Goal: Check status: Check status

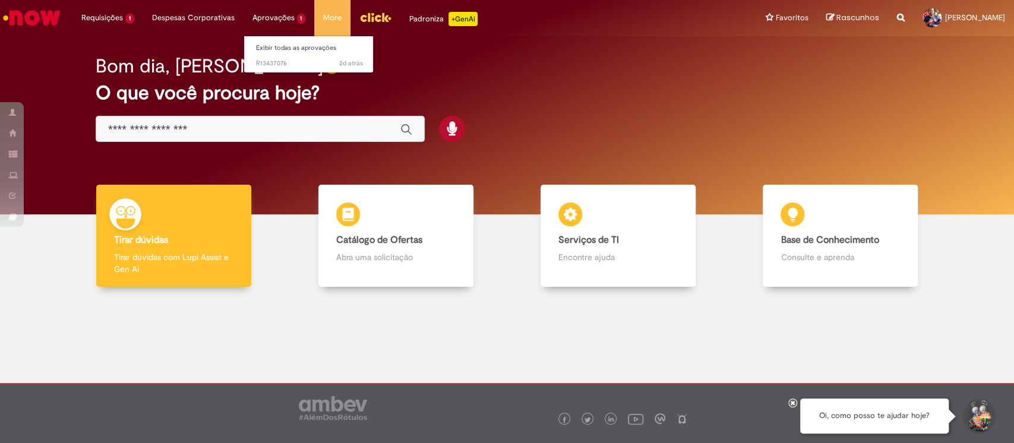
click at [143, 21] on li "Aprovações 1 Exibir todas as aprovações 2d atrás 2 dias atrás R13437076" at bounding box center [107, 18] width 71 height 36
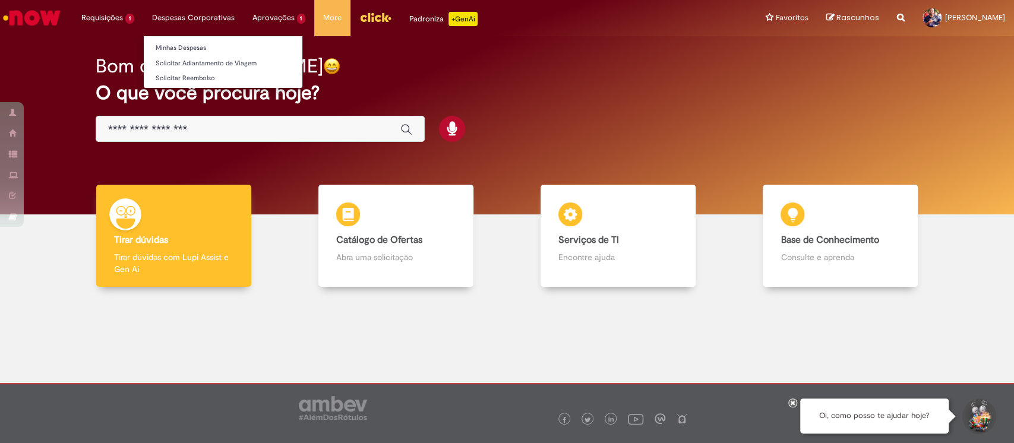
click at [143, 20] on li "Despesas Corporativas Minhas Despesas Solicitar Adiantamento de Viagem Solicita…" at bounding box center [107, 18] width 71 height 36
click at [185, 46] on link "Minhas Despesas" at bounding box center [223, 48] width 159 height 13
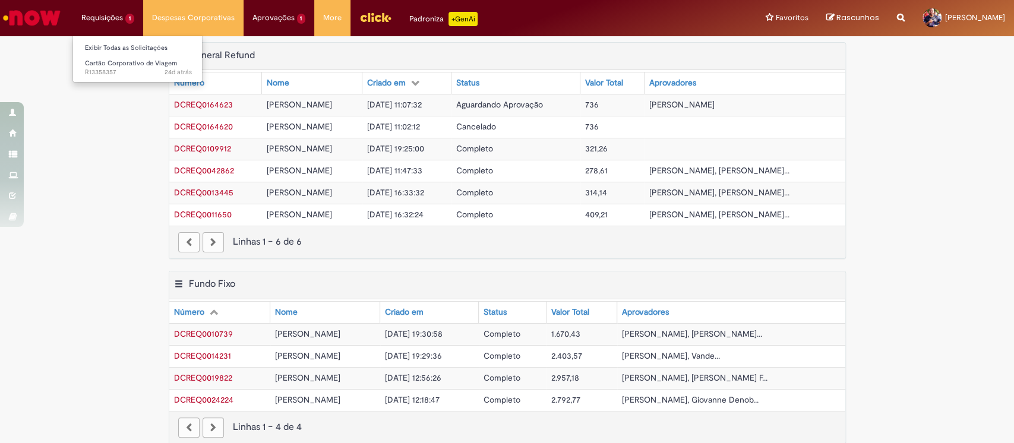
click at [104, 29] on li "Requisições 1 Exibir Todas as Solicitações Cartão Corporativo de Viagem 24d atr…" at bounding box center [107, 18] width 71 height 36
click at [111, 45] on link "Exibir Todas as Solicitações" at bounding box center [138, 48] width 131 height 13
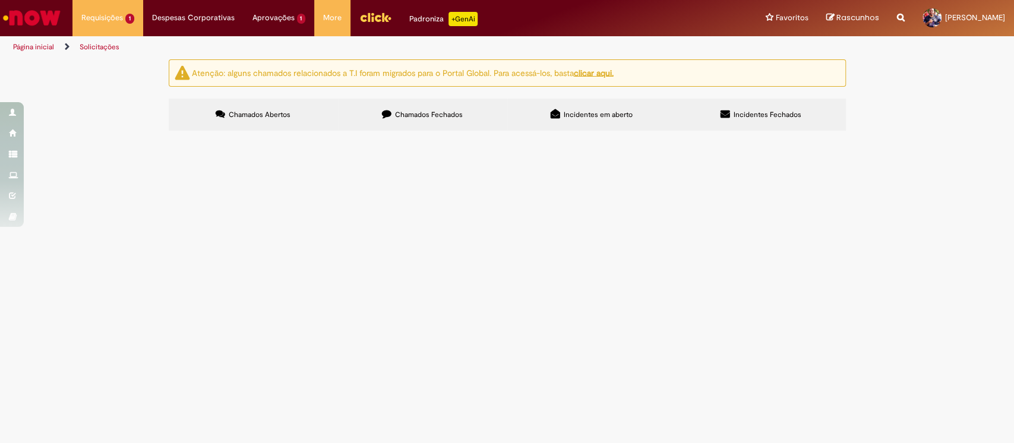
click at [0, 0] on span "Sou o novo GC de Revendas SPC com rotina de viagem semanal." at bounding box center [0, 0] width 0 height 0
